Goal: Task Accomplishment & Management: Use online tool/utility

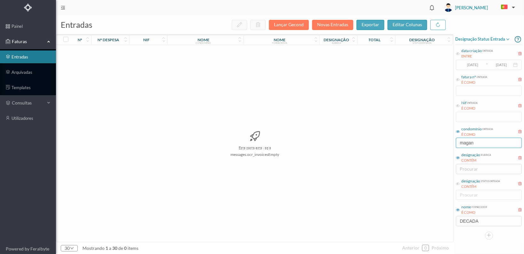
drag, startPoint x: 478, startPoint y: 142, endPoint x: 403, endPoint y: 140, distance: 74.5
click at [403, 140] on div "entradas Lançar Gecond Novas Entradas exportar editar colunas nº nº despesa nif…" at bounding box center [290, 134] width 468 height 239
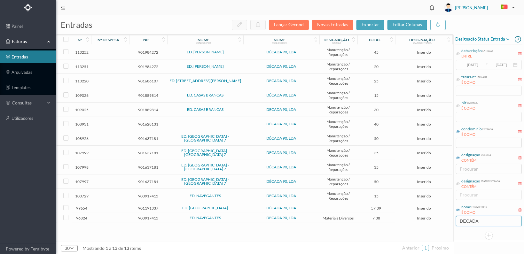
drag, startPoint x: 483, startPoint y: 221, endPoint x: 427, endPoint y: 220, distance: 55.9
click at [427, 220] on div "entradas Lançar Gecond Novas Entradas exportar editar colunas nº nº despesa nif…" at bounding box center [290, 134] width 468 height 239
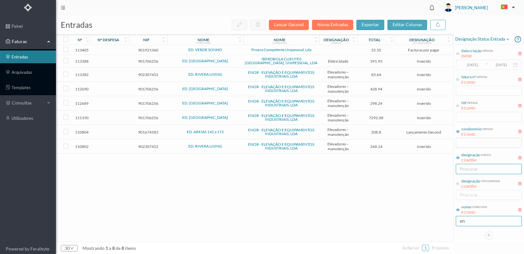
type input "e"
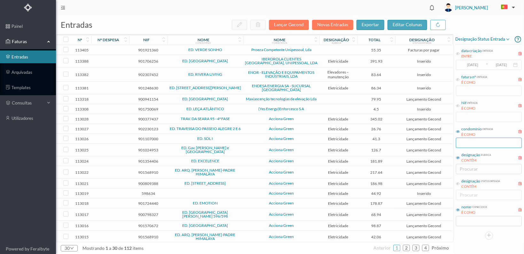
click at [464, 142] on input "text" at bounding box center [489, 143] width 66 height 10
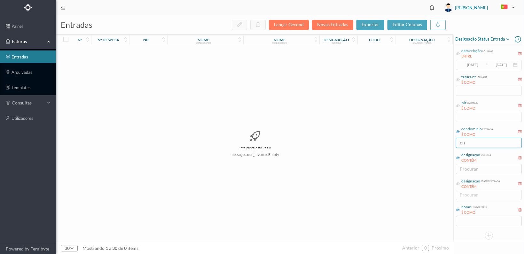
type input "e"
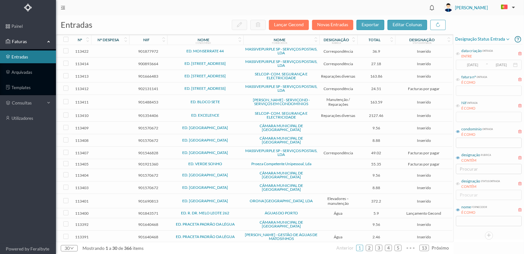
click at [230, 36] on div "nome condomínio" at bounding box center [205, 40] width 76 height 11
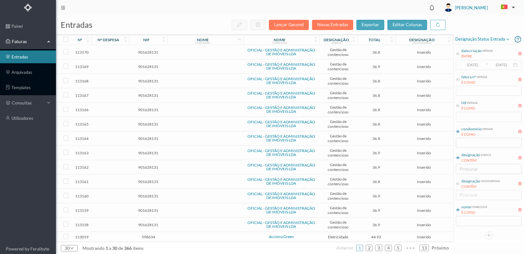
click at [146, 50] on span "901628131" at bounding box center [148, 52] width 35 height 5
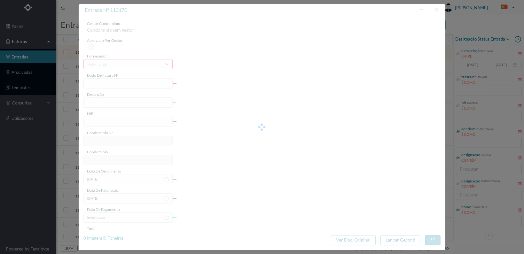
type input "FT 2025A1/4254"
type input "ESTUDO SOBRE A DÍVIDA DA FRACÇÃO B"
type input "901628131"
type input "[DATE]"
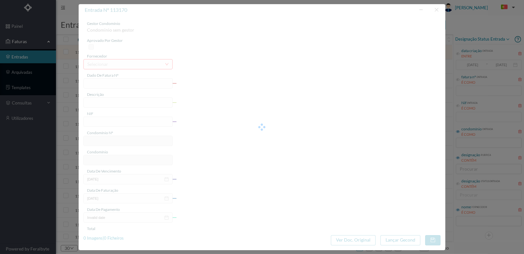
type input "[DATE]"
type input "36.80"
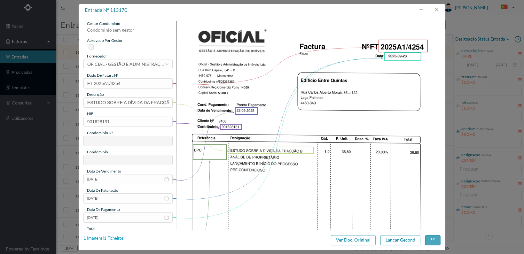
click at [108, 238] on div "1 Imagens | 1 Ficheiros" at bounding box center [103, 238] width 40 height 6
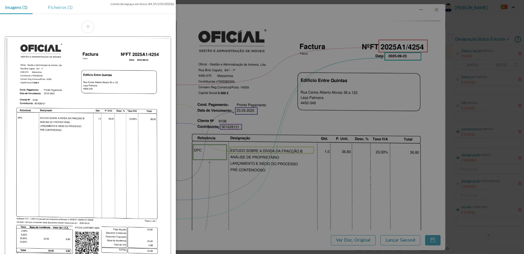
click at [60, 8] on div "Ficheiros (1)" at bounding box center [60, 7] width 35 height 14
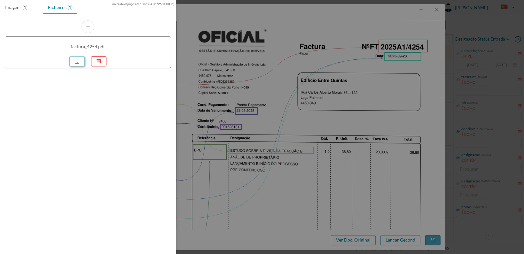
click at [78, 61] on link at bounding box center [76, 61] width 15 height 10
drag, startPoint x: 307, startPoint y: 73, endPoint x: 326, endPoint y: 67, distance: 20.0
click at [307, 73] on div at bounding box center [262, 127] width 524 height 254
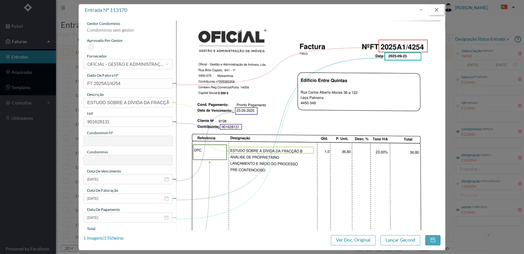
click at [436, 7] on button "button" at bounding box center [436, 10] width 15 height 10
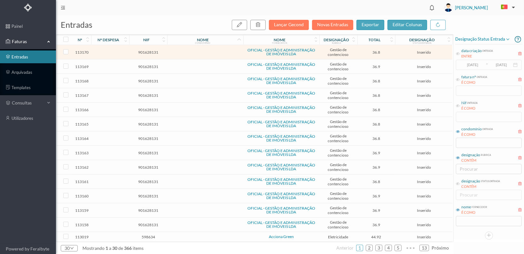
click at [143, 208] on span "901628131" at bounding box center [148, 210] width 35 height 5
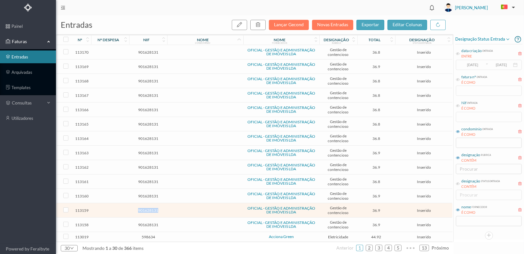
click at [143, 208] on span "901628131" at bounding box center [148, 210] width 35 height 5
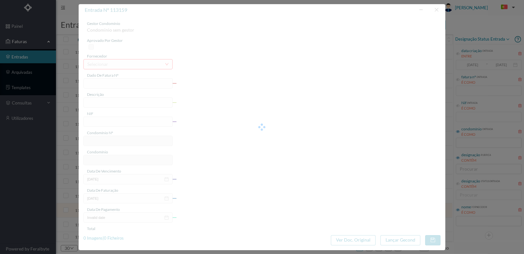
type input "FT 2025A1/4243"
type input "ESTUDO SOBRE A DÍVIDA DA FRACÇÃO LD"
type input "901628131"
type input "[DATE]"
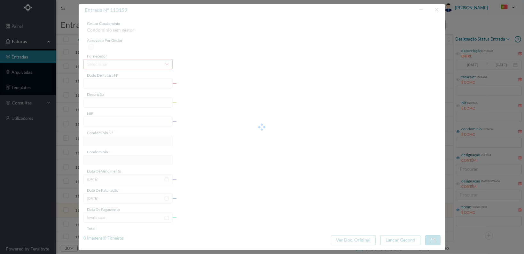
type input "[DATE]"
type input "36.90"
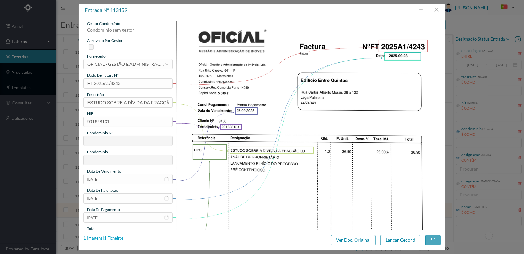
click at [112, 237] on div "1 Imagens | 1 Ficheiros" at bounding box center [103, 238] width 40 height 6
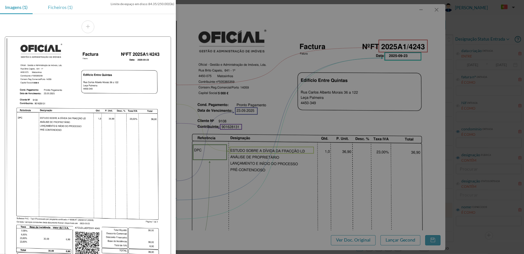
click at [58, 8] on div "Ficheiros (1)" at bounding box center [60, 7] width 35 height 14
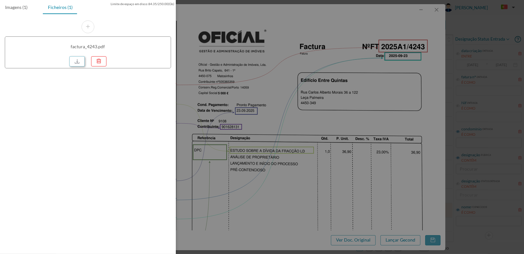
click at [79, 61] on link at bounding box center [76, 61] width 15 height 10
click at [436, 8] on div at bounding box center [262, 127] width 524 height 254
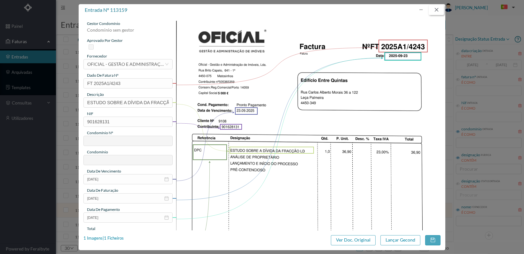
drag, startPoint x: 438, startPoint y: 9, endPoint x: 430, endPoint y: 42, distance: 34.2
click at [437, 9] on button "button" at bounding box center [436, 10] width 15 height 10
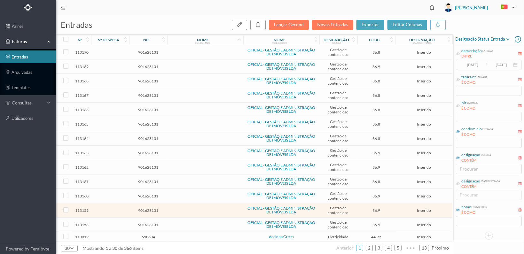
click at [147, 194] on span "901628131" at bounding box center [148, 196] width 35 height 5
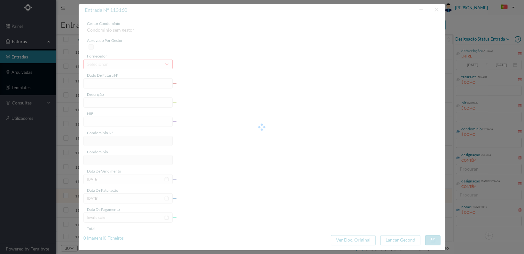
type input "FT 2025A1/4244"
type input "ESTUDO SOBRE A DÍVIDA DA FRACÇÃO IE"
type input "901628131"
type input "[DATE]"
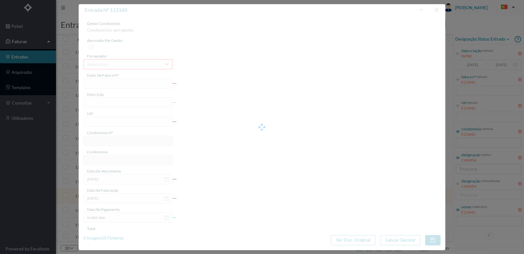
type input "[DATE]"
type input "36.90"
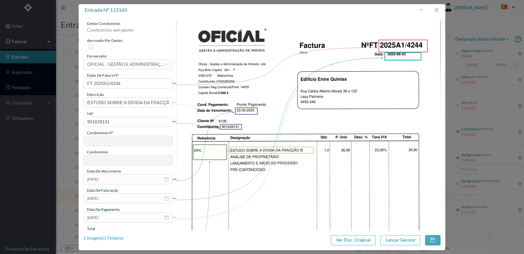
click at [113, 237] on div "1 Imagens | 1 Ficheiros" at bounding box center [103, 238] width 40 height 6
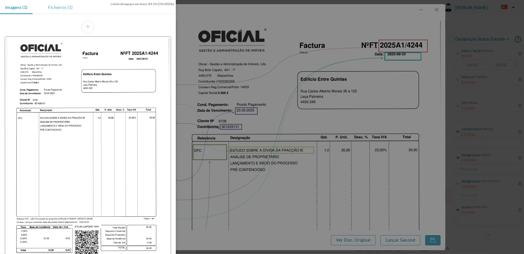
click at [60, 9] on div "Ficheiros (1)" at bounding box center [60, 7] width 35 height 14
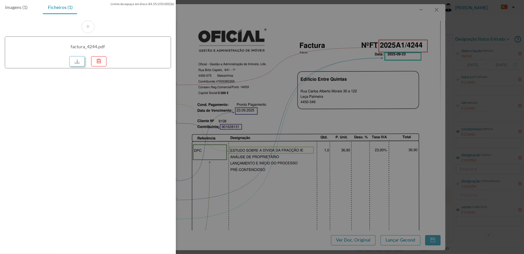
click at [75, 59] on link at bounding box center [76, 61] width 15 height 10
drag, startPoint x: 412, startPoint y: 67, endPoint x: 429, endPoint y: 55, distance: 21.2
click at [415, 66] on div at bounding box center [262, 127] width 524 height 254
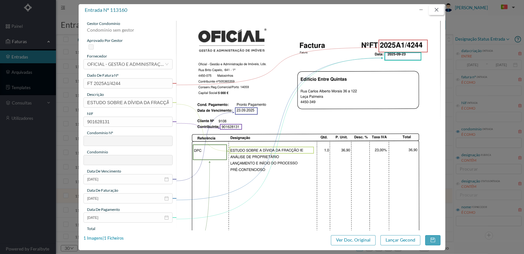
click at [436, 5] on button "button" at bounding box center [436, 10] width 15 height 10
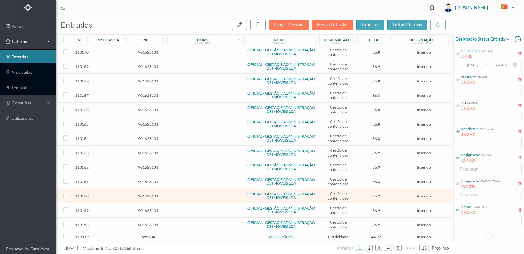
click at [146, 179] on span "901628131" at bounding box center [148, 181] width 35 height 5
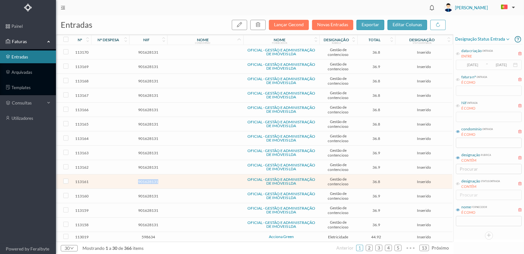
click at [146, 179] on span "901628131" at bounding box center [148, 181] width 35 height 5
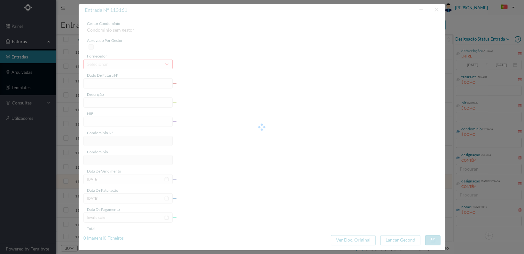
type input "FT 2025A1/4245"
type input "ESTUDO SOBRE A DÍVIDA DA FRACÇÃO GI"
type input "901628131"
type input "[DATE]"
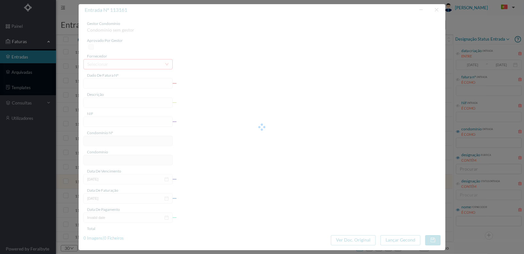
type input "[DATE]"
type input "36.80"
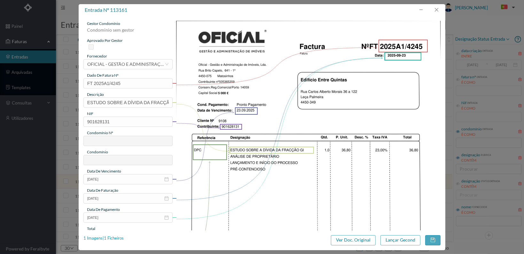
click at [114, 237] on div "1 Imagens | 1 Ficheiros" at bounding box center [103, 238] width 40 height 6
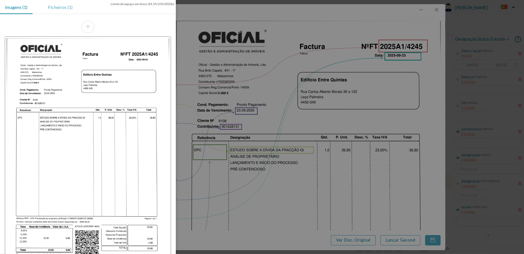
click at [58, 7] on div "Ficheiros (1)" at bounding box center [60, 7] width 35 height 14
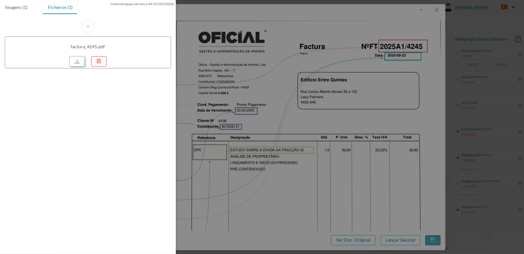
click at [75, 61] on link at bounding box center [76, 61] width 15 height 10
drag, startPoint x: 383, startPoint y: 107, endPoint x: 399, endPoint y: 103, distance: 16.5
click at [384, 107] on div at bounding box center [262, 127] width 524 height 254
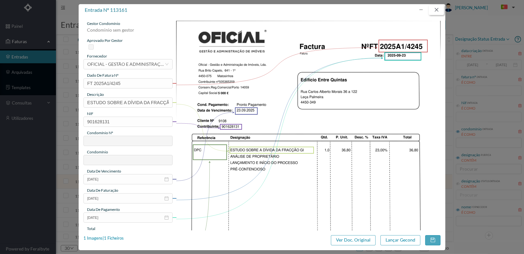
click at [437, 8] on button "button" at bounding box center [436, 10] width 15 height 10
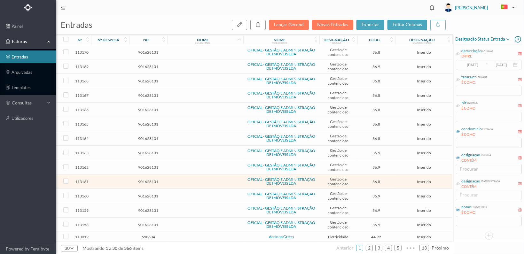
click at [143, 165] on span "901628131" at bounding box center [148, 167] width 35 height 5
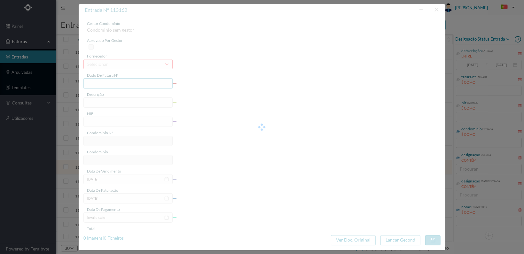
type input "FT 2025A1/4246"
type input "ESTUDO SOBRE A DÍVIDA DA FRACÇÃO FF"
type input "901628131"
type input "[DATE]"
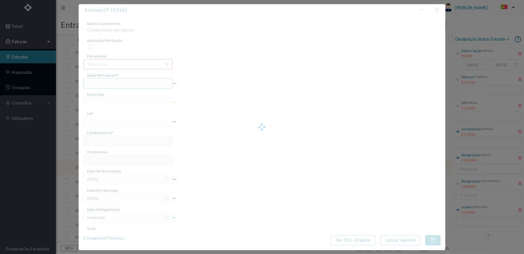
type input "[DATE]"
type input "36.90"
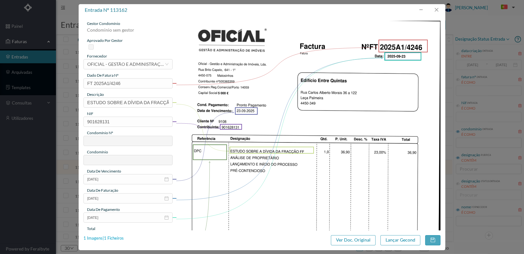
click at [115, 237] on div "1 Imagens | 1 Ficheiros" at bounding box center [103, 238] width 40 height 6
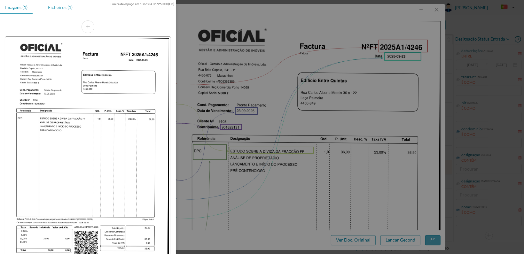
click at [53, 8] on div "Ficheiros (1)" at bounding box center [60, 7] width 35 height 14
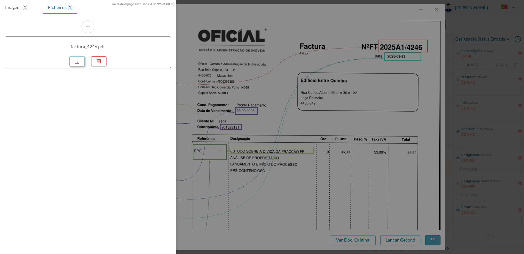
click at [78, 59] on link at bounding box center [76, 61] width 15 height 10
drag, startPoint x: 332, startPoint y: 113, endPoint x: 411, endPoint y: 53, distance: 99.2
click at [333, 113] on div at bounding box center [262, 127] width 524 height 254
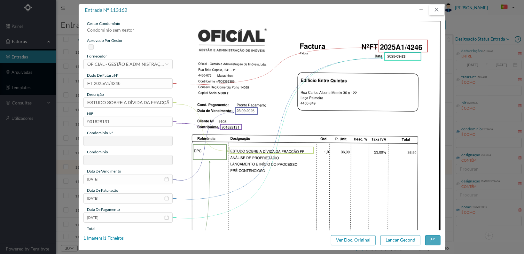
click at [435, 8] on button "button" at bounding box center [436, 10] width 15 height 10
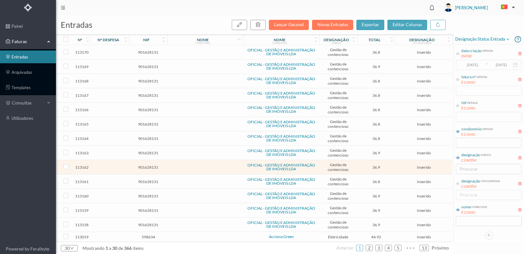
click at [147, 151] on span "901628131" at bounding box center [148, 153] width 35 height 5
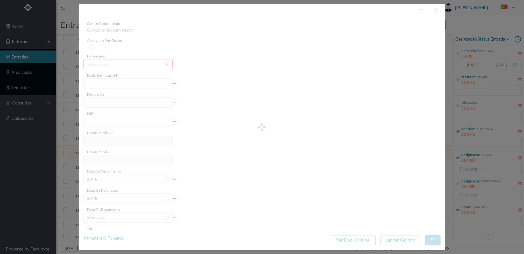
type input "FT 2025A1/4247"
type input "ESTUDO SOBRE A DÍVIDA DA FRACÇÃO DF"
type input "901628131"
type input "[DATE]"
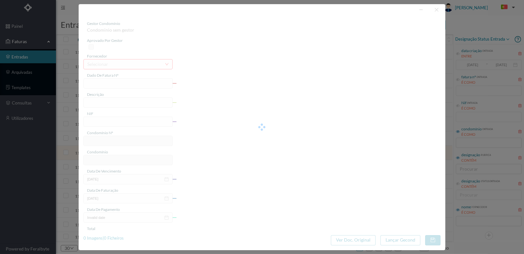
type input "[DATE]"
type input "36.90"
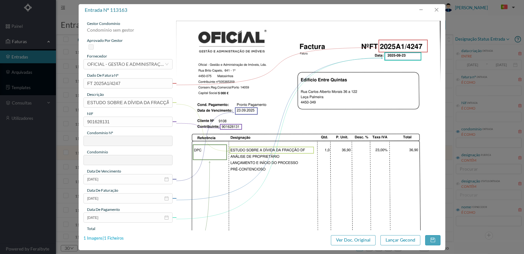
click at [114, 237] on div "1 Imagens | 1 Ficheiros" at bounding box center [103, 238] width 40 height 6
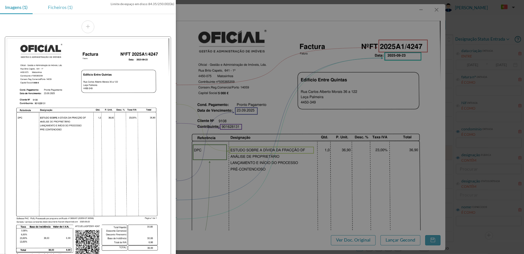
click at [61, 7] on div "Ficheiros (1)" at bounding box center [60, 7] width 35 height 14
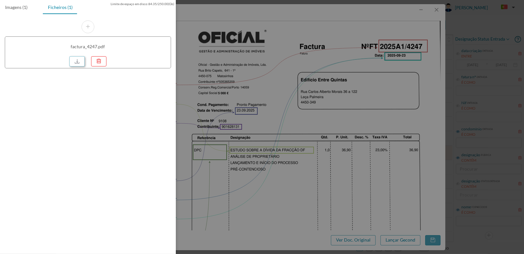
drag, startPoint x: 77, startPoint y: 59, endPoint x: 79, endPoint y: 100, distance: 41.0
click at [76, 59] on link at bounding box center [76, 61] width 15 height 10
drag, startPoint x: 367, startPoint y: 105, endPoint x: 419, endPoint y: 46, distance: 78.3
click at [369, 104] on div at bounding box center [262, 127] width 524 height 254
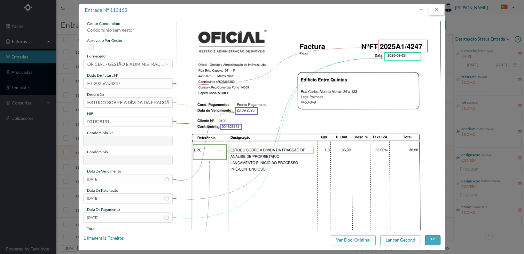
click at [437, 8] on button "button" at bounding box center [436, 10] width 15 height 10
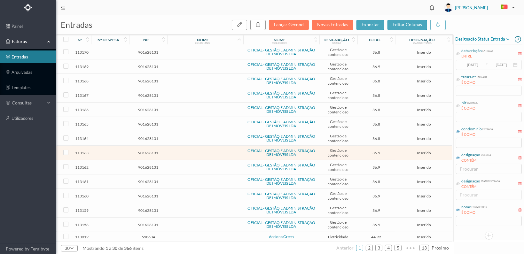
click at [150, 136] on span "901628131" at bounding box center [148, 138] width 35 height 5
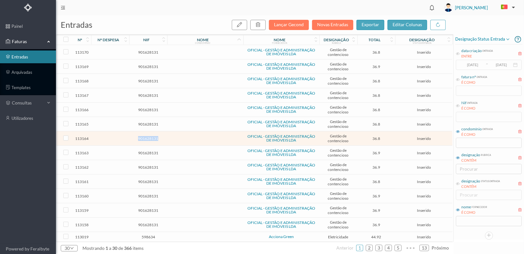
click at [150, 136] on span "901628131" at bounding box center [148, 138] width 35 height 5
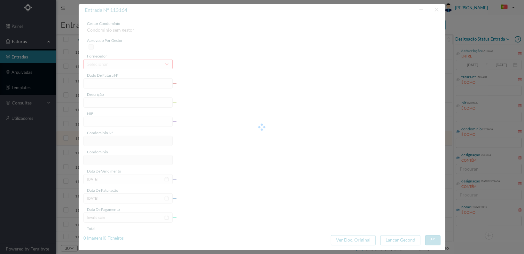
type input "FT 2025A1/4248"
type input "ESTUDO SOBRE A DÍVIDA DA FRACÇÃO CT"
type input "901628131"
type input "[DATE]"
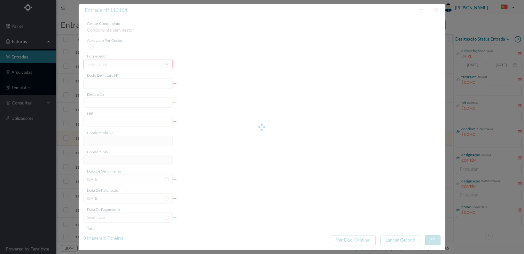
type input "[DATE]"
type input "36.80"
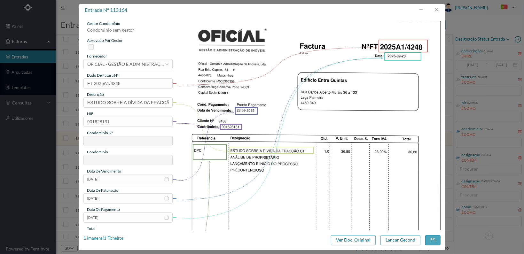
click at [113, 237] on div "1 Imagens | 1 Ficheiros" at bounding box center [103, 238] width 40 height 6
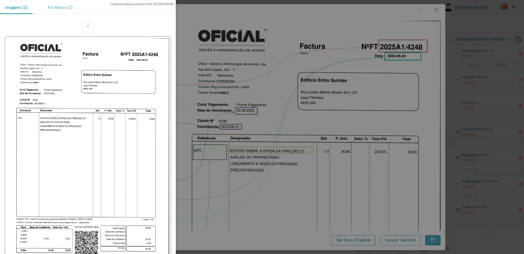
click at [60, 5] on div "Ficheiros (1)" at bounding box center [60, 7] width 35 height 14
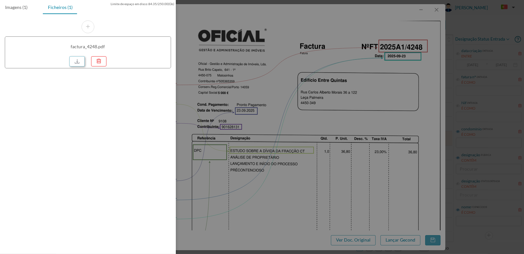
click at [77, 64] on link at bounding box center [76, 61] width 15 height 10
drag, startPoint x: 324, startPoint y: 167, endPoint x: 419, endPoint y: 89, distance: 123.1
click at [324, 167] on div at bounding box center [262, 127] width 524 height 254
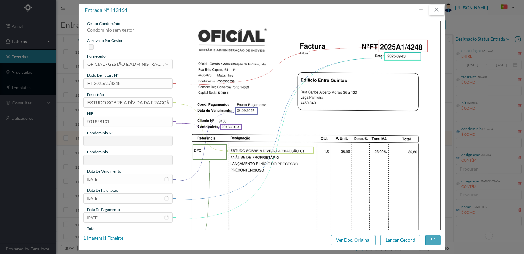
click at [438, 9] on button "button" at bounding box center [436, 10] width 15 height 10
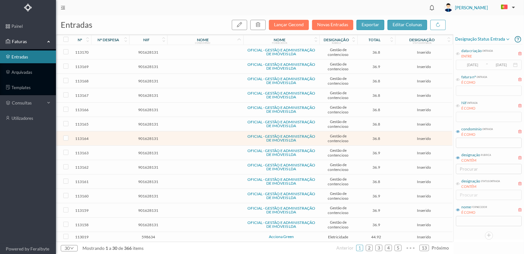
click at [154, 123] on span "901628131" at bounding box center [148, 124] width 35 height 5
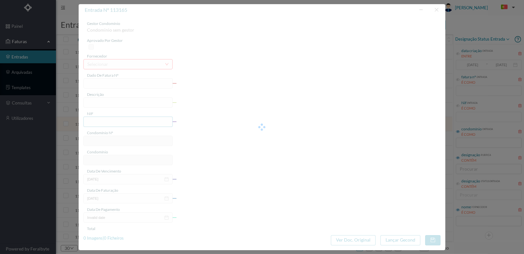
type input "FT 2025A1/4249"
type input "ESTUDO SOBRE A DÍVIDA DA FRACÇÃO BS"
type input "901628131"
type input "[DATE]"
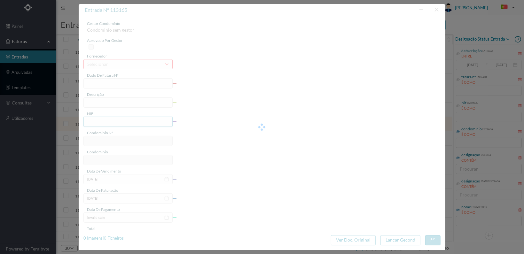
type input "[DATE]"
type input "36.80"
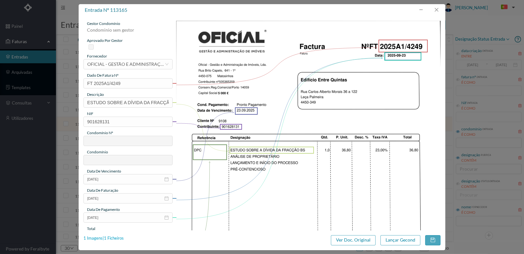
click at [116, 240] on div "1 Imagens | 1 Ficheiros" at bounding box center [103, 238] width 40 height 6
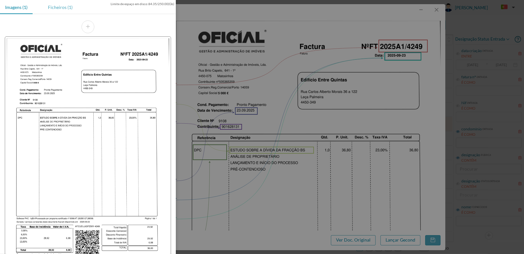
click at [64, 7] on div "Ficheiros (1)" at bounding box center [60, 7] width 35 height 14
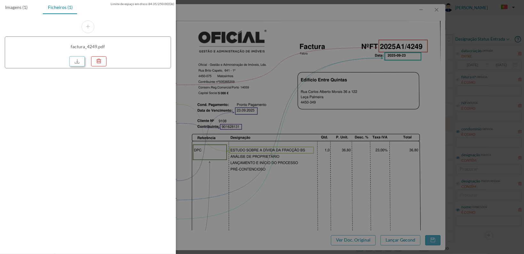
click at [75, 60] on link at bounding box center [76, 61] width 15 height 10
click at [406, 81] on div at bounding box center [262, 127] width 524 height 254
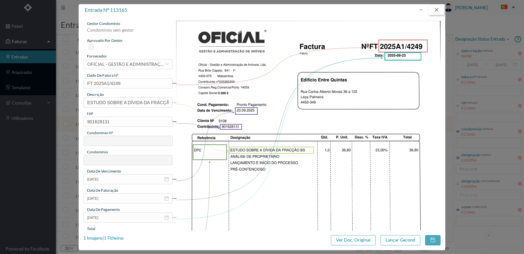
click at [435, 9] on button "button" at bounding box center [436, 10] width 15 height 10
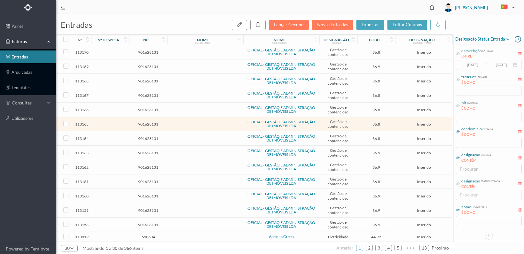
click at [153, 108] on span "901628131" at bounding box center [148, 109] width 35 height 5
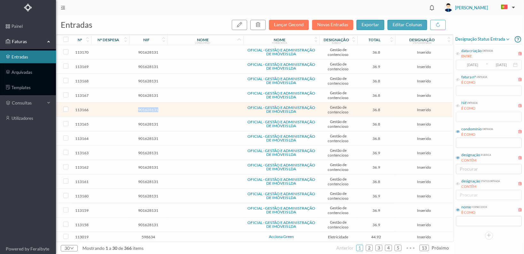
click at [153, 108] on span "901628131" at bounding box center [148, 109] width 35 height 5
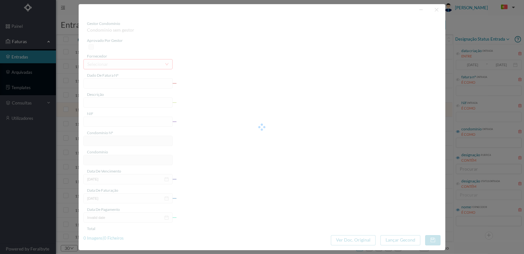
type input "FT 2025A1/4250"
type input "ESTUDO SOBRE A DÍVIDA DA FRACÇÃO BH"
type input "901628131"
type input "[DATE]"
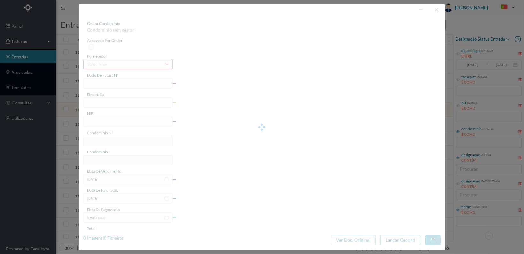
type input "[DATE]"
type input "36.80"
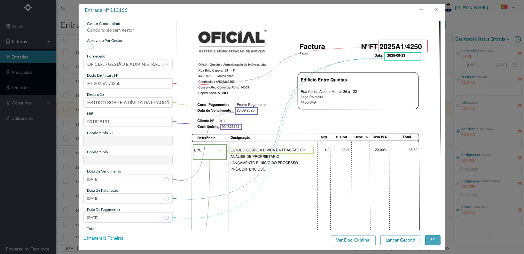
click at [115, 238] on div "1 Imagens | 1 Ficheiros" at bounding box center [103, 238] width 40 height 6
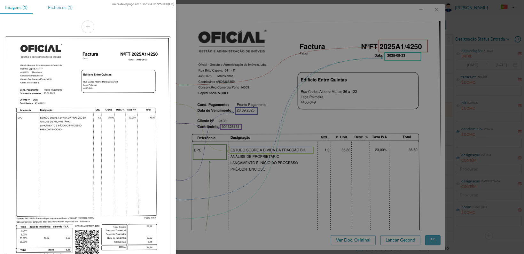
click at [62, 7] on div "Ficheiros (1)" at bounding box center [60, 7] width 35 height 14
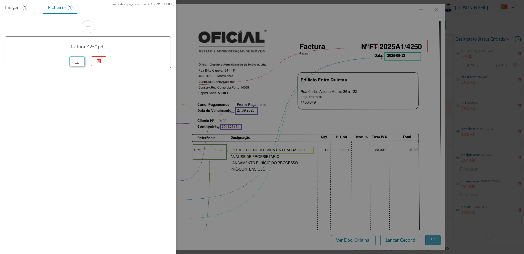
click at [78, 58] on link at bounding box center [76, 61] width 15 height 10
click at [429, 113] on div at bounding box center [262, 127] width 524 height 254
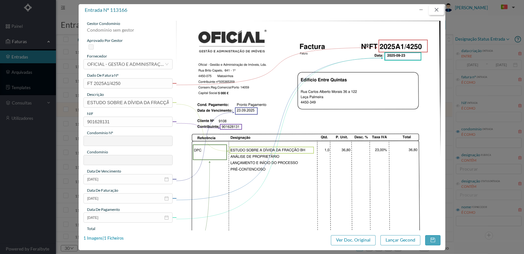
click at [437, 7] on button "button" at bounding box center [436, 10] width 15 height 10
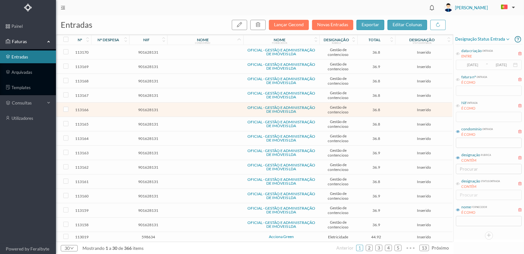
click at [152, 93] on span "901628131" at bounding box center [148, 95] width 35 height 5
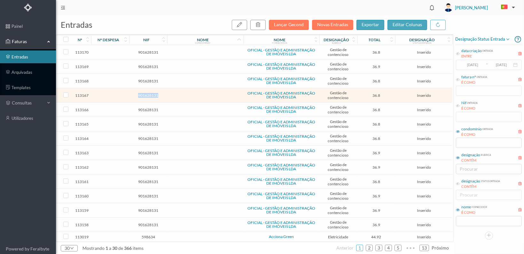
click at [152, 93] on span "901628131" at bounding box center [148, 95] width 35 height 5
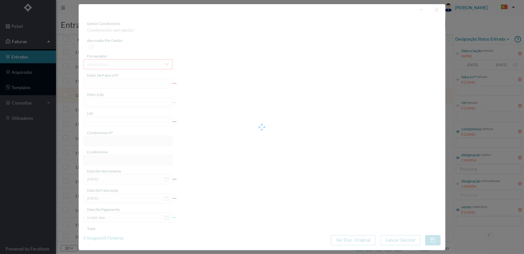
type input "FT 2025A1/4251"
type input "ESTUDO SOBRE A DÍVIDA DA FRACÇÃO BC"
type input "901628131"
type input "[DATE]"
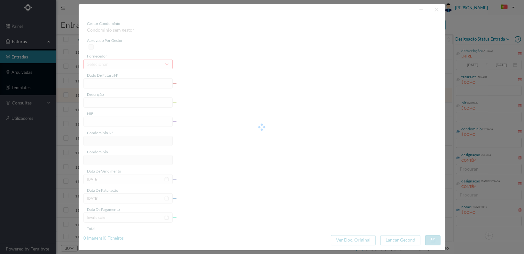
type input "[DATE]"
type input "36.80"
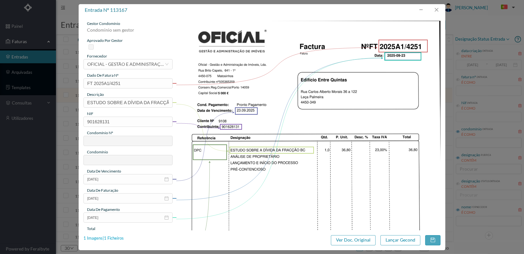
click at [111, 238] on div "1 Imagens | 1 Ficheiros" at bounding box center [103, 238] width 40 height 6
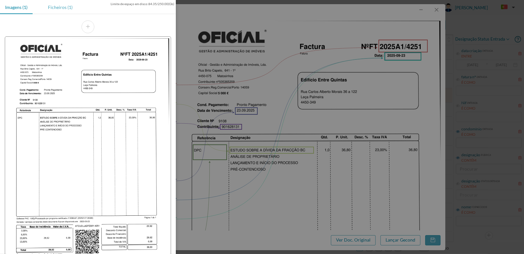
click at [62, 3] on div "Ficheiros (1)" at bounding box center [60, 7] width 35 height 14
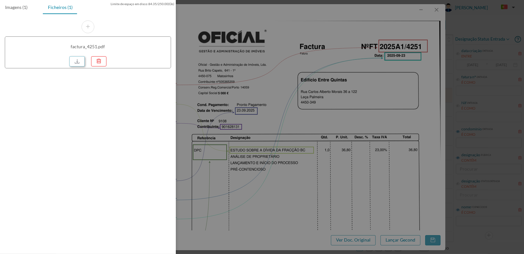
click at [73, 62] on link at bounding box center [76, 61] width 15 height 10
click at [366, 80] on div at bounding box center [262, 127] width 524 height 254
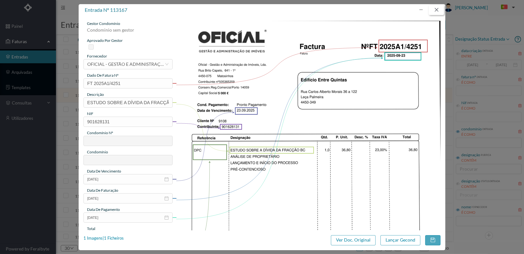
click at [436, 8] on button "button" at bounding box center [436, 10] width 15 height 10
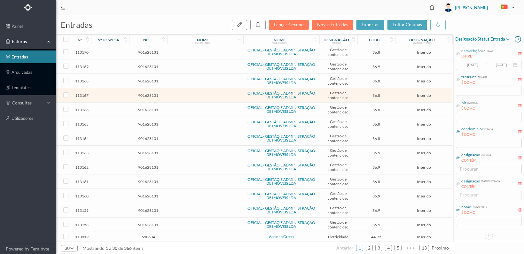
click at [150, 79] on span "901628131" at bounding box center [148, 81] width 35 height 5
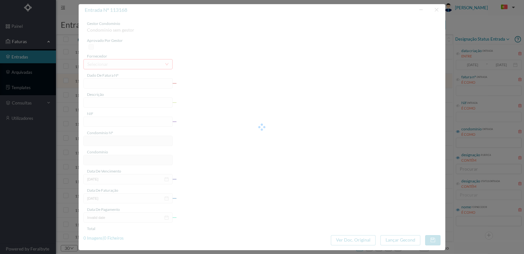
type input "FT 2025A1/4252"
type input "ESTUDO SOBRE A DÍVIDA DA FRACÇÃO AN"
type input "901628131"
type input "[DATE]"
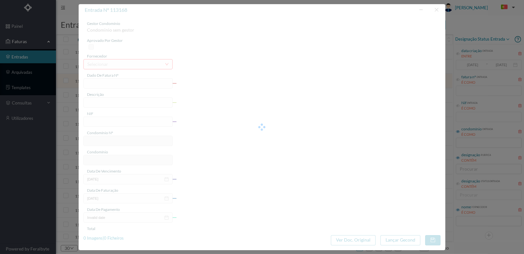
type input "[DATE]"
type input "36.80"
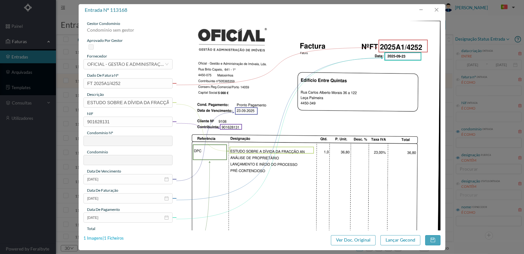
click at [114, 237] on div "1 Imagens | 1 Ficheiros" at bounding box center [103, 238] width 40 height 6
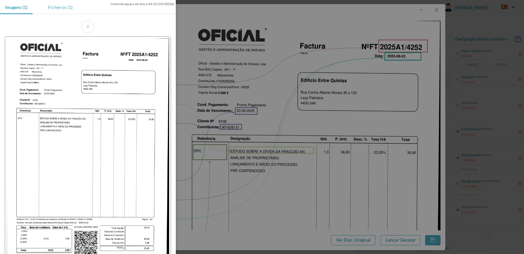
click at [56, 6] on div "Ficheiros (1)" at bounding box center [60, 7] width 35 height 14
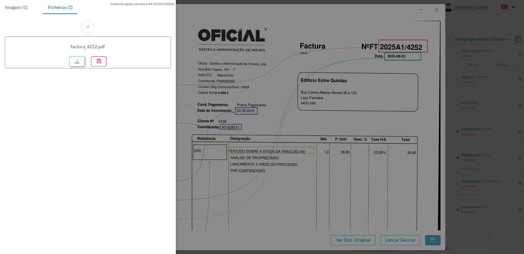
click at [74, 59] on link at bounding box center [76, 61] width 15 height 10
drag, startPoint x: 420, startPoint y: 106, endPoint x: 419, endPoint y: 97, distance: 8.7
click at [419, 105] on div at bounding box center [262, 127] width 524 height 254
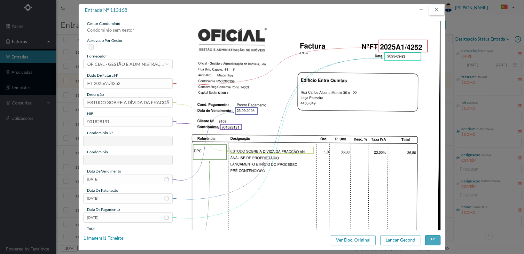
click at [437, 8] on button "button" at bounding box center [436, 10] width 15 height 10
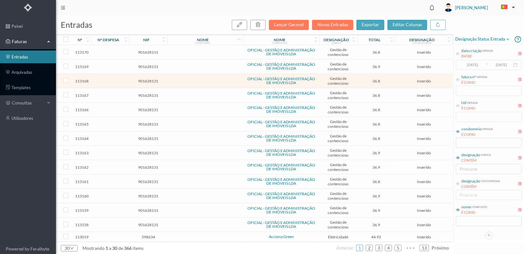
click at [143, 66] on span "901628131" at bounding box center [148, 66] width 35 height 5
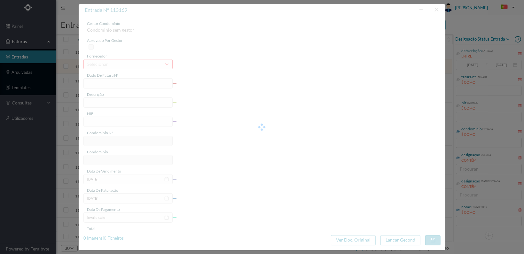
type input "FT 2025A1/4253"
type input "ESTUDO SOBRE A DÍVIDA DA FRACÇÃO N"
type input "901628131"
type input "[DATE]"
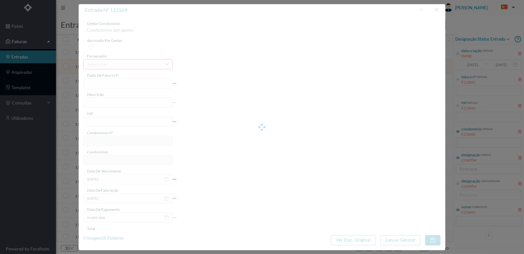
type input "[DATE]"
type input "36.90"
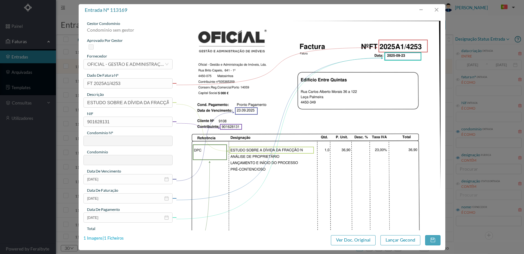
click at [120, 236] on div "1 Imagens | 1 Ficheiros" at bounding box center [103, 238] width 40 height 6
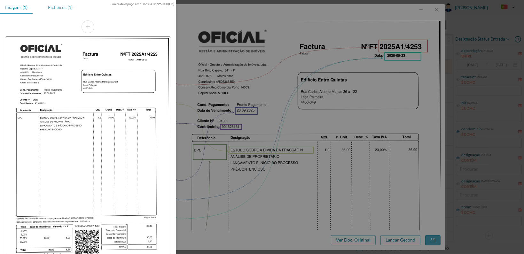
click at [64, 4] on div "Ficheiros (1)" at bounding box center [60, 7] width 35 height 14
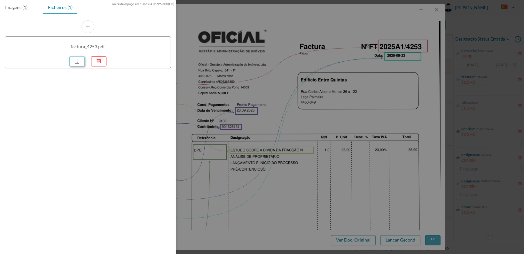
click at [73, 60] on link at bounding box center [76, 61] width 15 height 10
drag, startPoint x: 359, startPoint y: 151, endPoint x: 378, endPoint y: 148, distance: 19.4
click at [359, 151] on div at bounding box center [262, 127] width 524 height 254
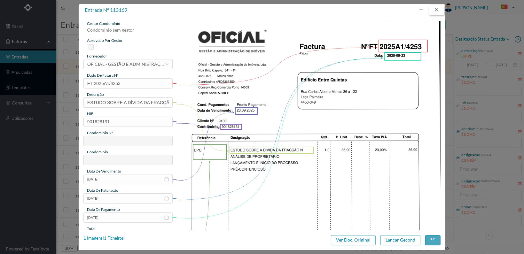
click at [438, 10] on button "button" at bounding box center [436, 10] width 15 height 10
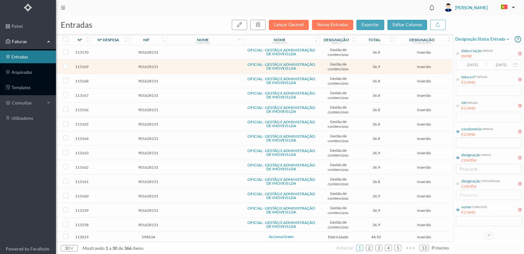
click at [147, 52] on span "901628131" at bounding box center [148, 52] width 35 height 5
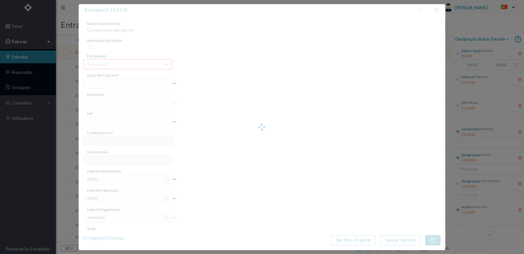
type input "FT 2025A1/4254"
type input "ESTUDO SOBRE A DÍVIDA DA FRACÇÃO B"
type input "901628131"
type input "[DATE]"
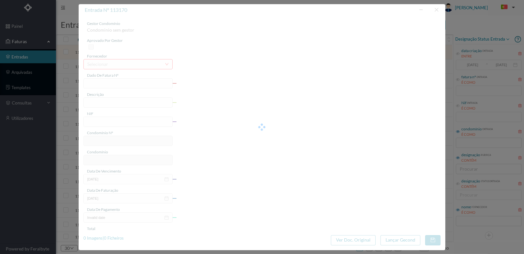
type input "[DATE]"
type input "36.80"
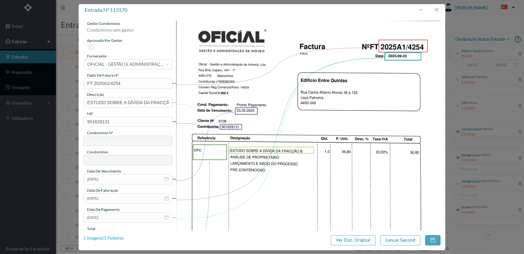
click at [114, 239] on div "1 Imagens | 1 Ficheiros" at bounding box center [103, 238] width 40 height 6
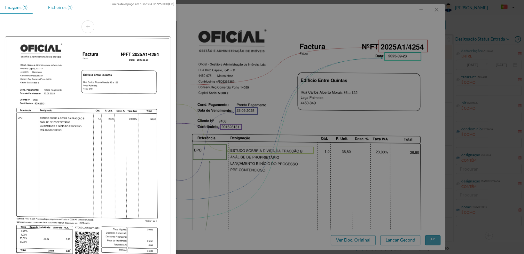
click at [48, 6] on div "Ficheiros (1)" at bounding box center [60, 7] width 35 height 14
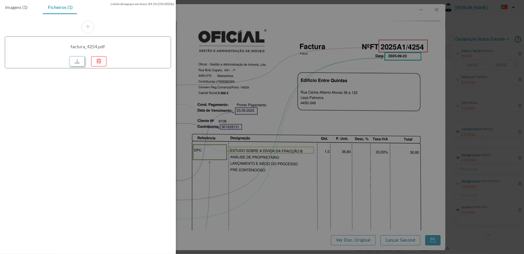
click at [78, 62] on link at bounding box center [76, 61] width 15 height 10
click at [256, 78] on div at bounding box center [262, 127] width 524 height 254
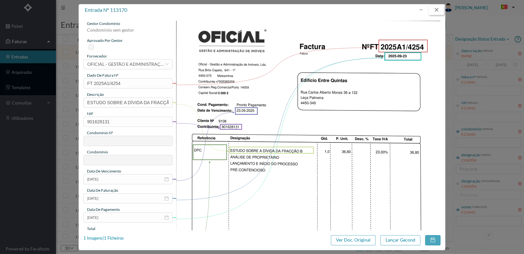
drag, startPoint x: 437, startPoint y: 10, endPoint x: 426, endPoint y: 32, distance: 24.9
click at [437, 9] on button "button" at bounding box center [436, 10] width 15 height 10
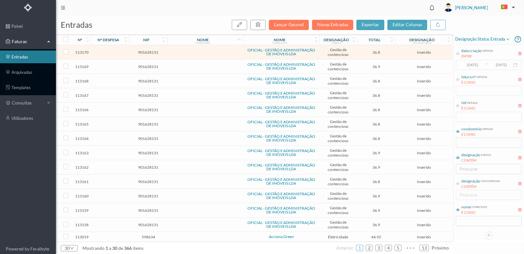
scroll to position [64, 0]
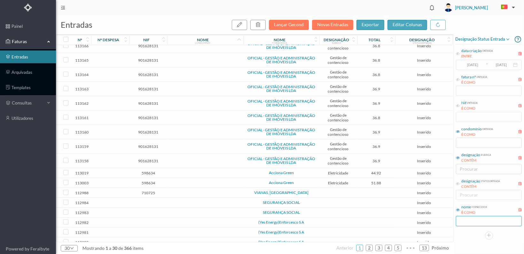
click at [476, 221] on input "text" at bounding box center [489, 221] width 66 height 10
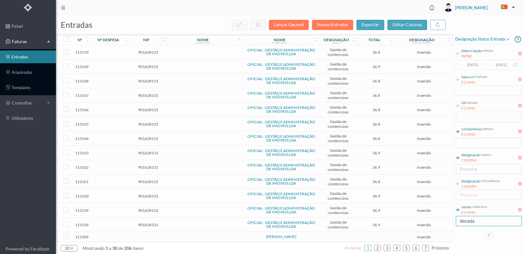
type input "DECADA"
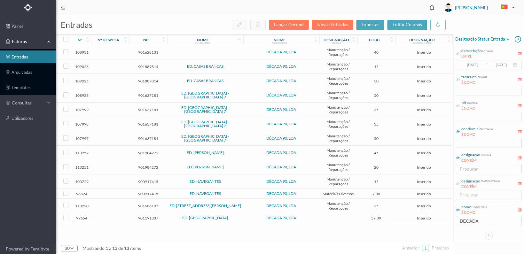
click at [150, 49] on td "901628131" at bounding box center [148, 52] width 38 height 14
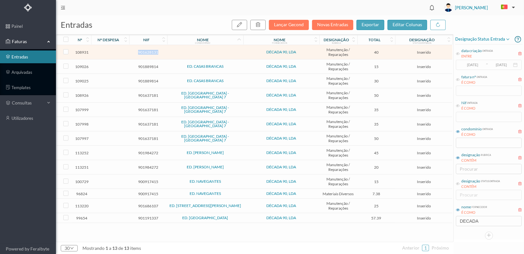
click at [150, 49] on td "901628131" at bounding box center [148, 52] width 38 height 14
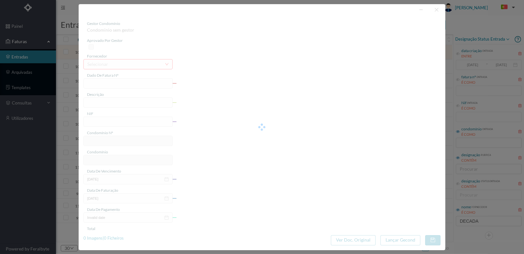
type input "FT 2025A1/1097"
type input "901628131"
type input "[DATE]"
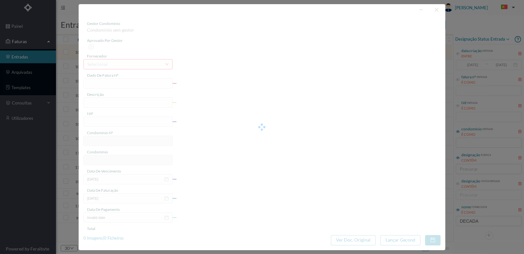
type input "40.00"
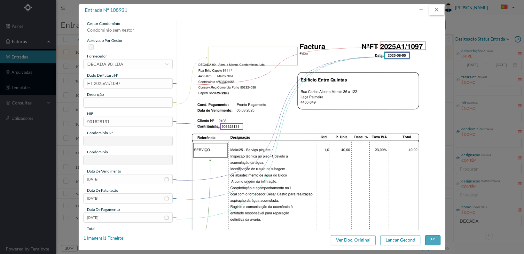
click at [437, 9] on button "button" at bounding box center [436, 10] width 15 height 10
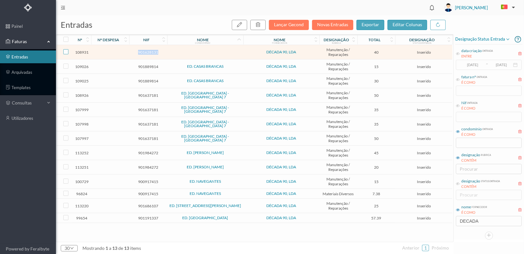
click at [66, 50] on input "checkbox" at bounding box center [65, 51] width 5 height 5
checkbox input "true"
drag, startPoint x: 261, startPoint y: 25, endPoint x: 256, endPoint y: 28, distance: 5.5
click at [260, 25] on icon "button" at bounding box center [257, 24] width 5 height 5
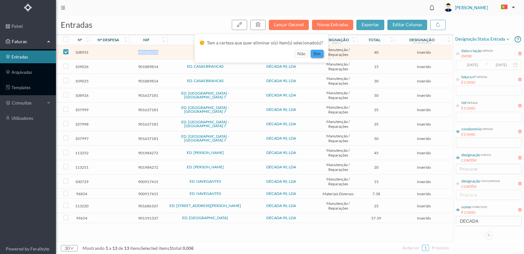
click at [313, 52] on button "sim" at bounding box center [317, 54] width 12 height 8
